Goal: Information Seeking & Learning: Learn about a topic

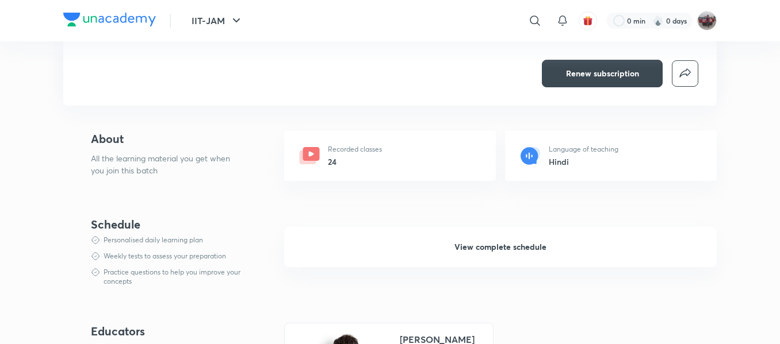
scroll to position [263, 0]
click at [449, 247] on button "View complete schedule" at bounding box center [500, 247] width 432 height 40
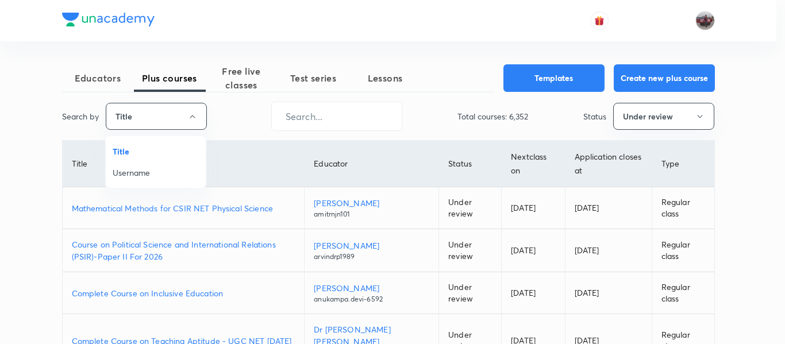
click at [147, 175] on span "Username" at bounding box center [156, 173] width 86 height 12
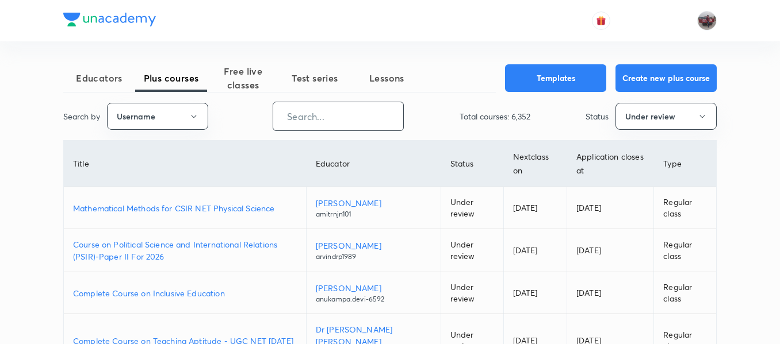
click at [287, 113] on input "text" at bounding box center [338, 116] width 130 height 29
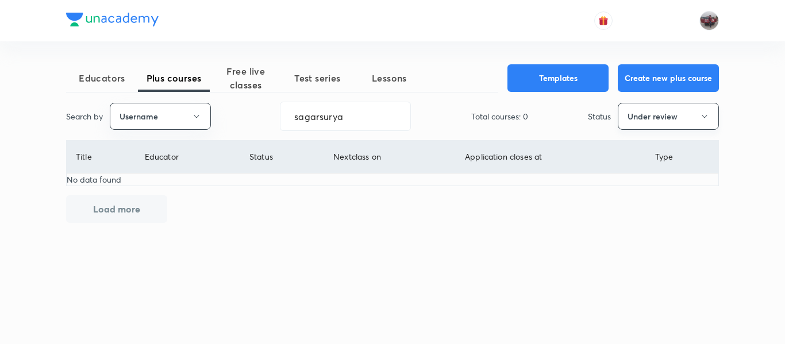
click at [656, 119] on button "Under review" at bounding box center [668, 116] width 101 height 27
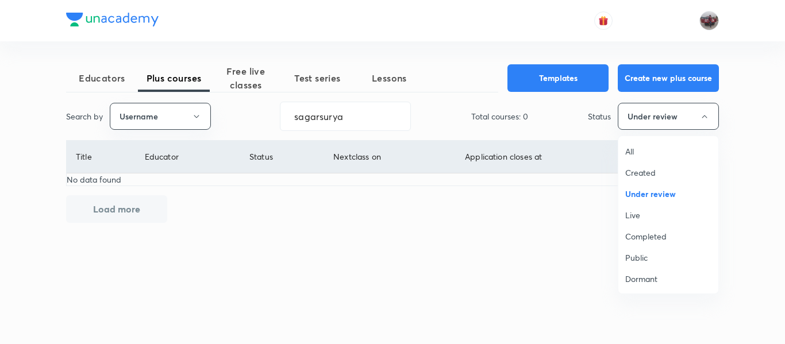
click at [655, 231] on span "Completed" at bounding box center [669, 237] width 86 height 12
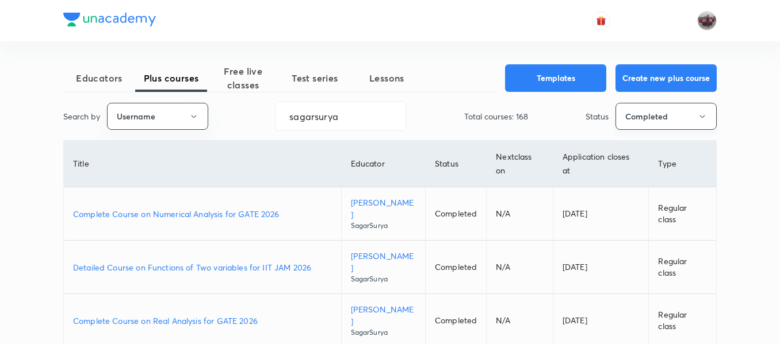
click at [653, 123] on button "Completed" at bounding box center [665, 116] width 101 height 27
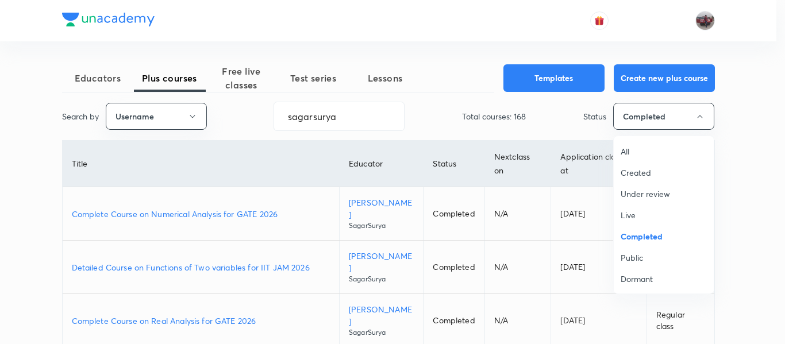
click at [656, 214] on span "Live" at bounding box center [664, 215] width 86 height 12
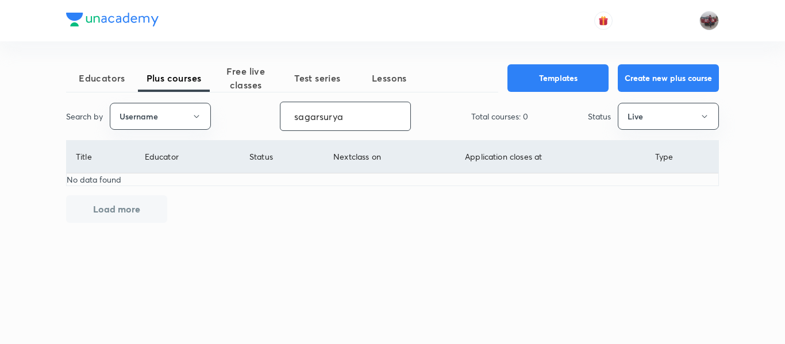
click at [346, 113] on input "sagarsurya" at bounding box center [346, 116] width 130 height 29
paste input "unacademy-user-PRXHTYFEVZGR"
click at [646, 118] on button "Live" at bounding box center [668, 116] width 101 height 27
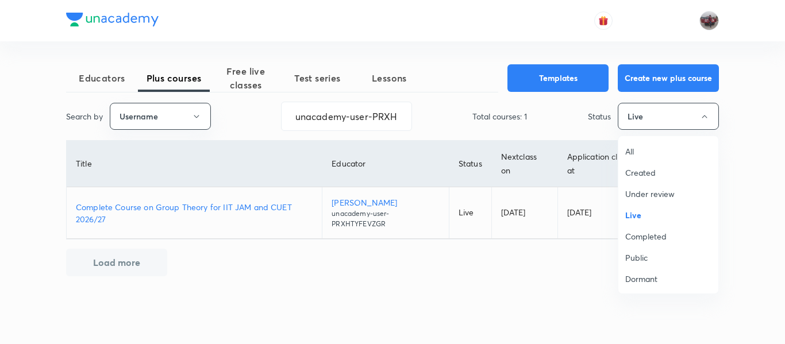
click at [651, 233] on span "Completed" at bounding box center [669, 237] width 86 height 12
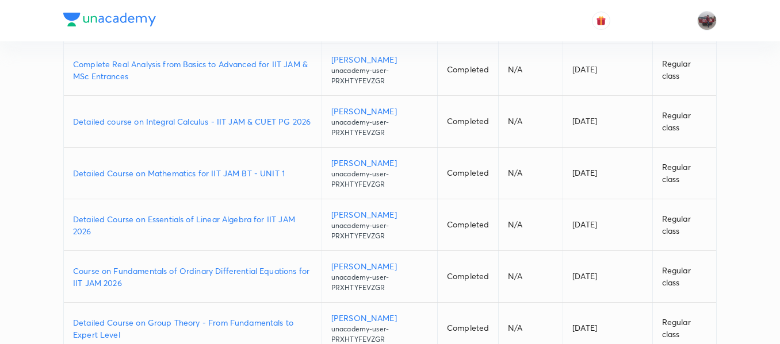
scroll to position [315, 0]
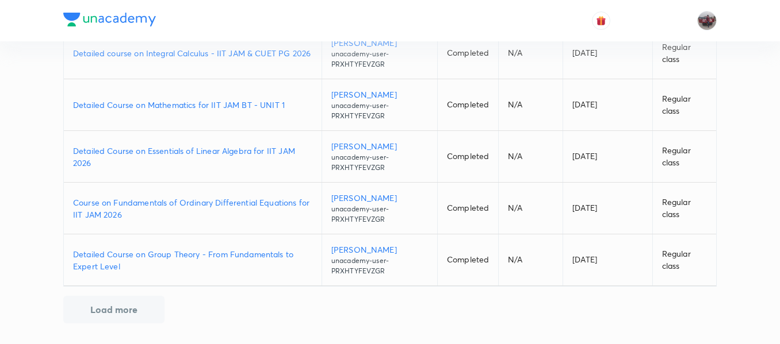
click at [132, 313] on button "Load more" at bounding box center [113, 310] width 101 height 28
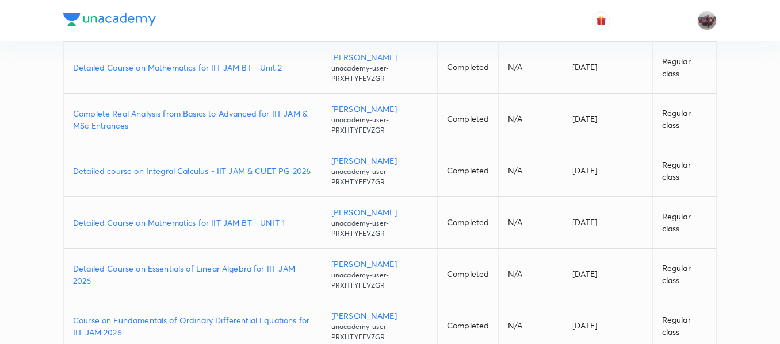
scroll to position [0, 0]
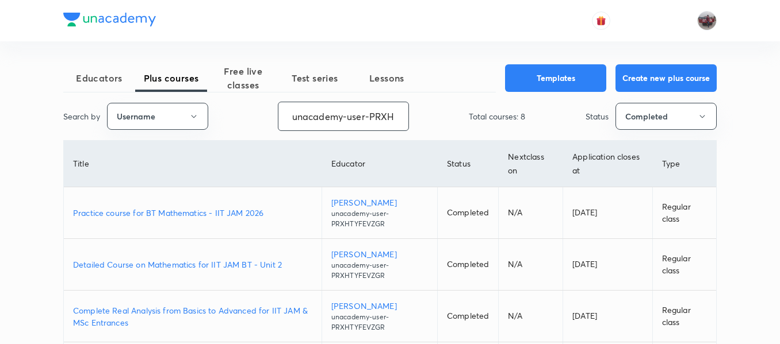
click at [339, 123] on input "unacademy-user-PRXHTYFEVZGR" at bounding box center [343, 116] width 130 height 29
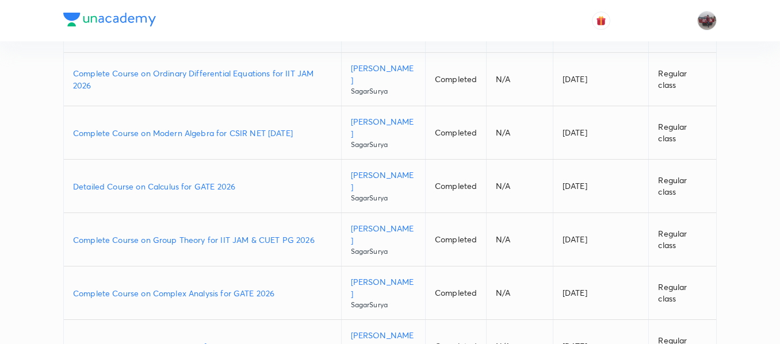
scroll to position [301, 0]
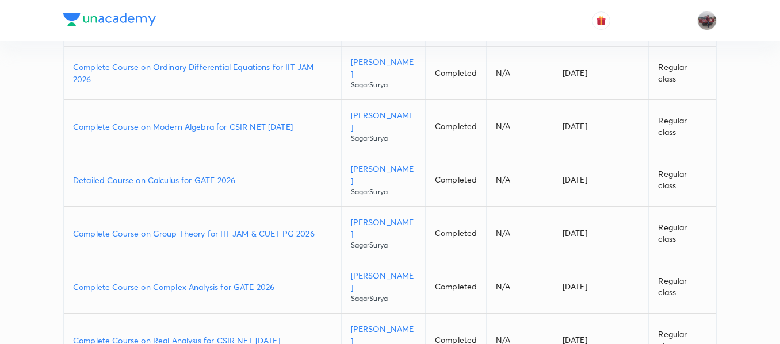
type input "sagarsurya"
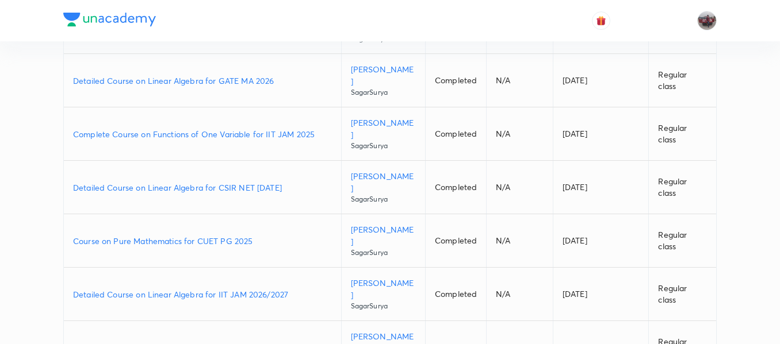
scroll to position [701, 0]
